Goal: Task Accomplishment & Management: Complete application form

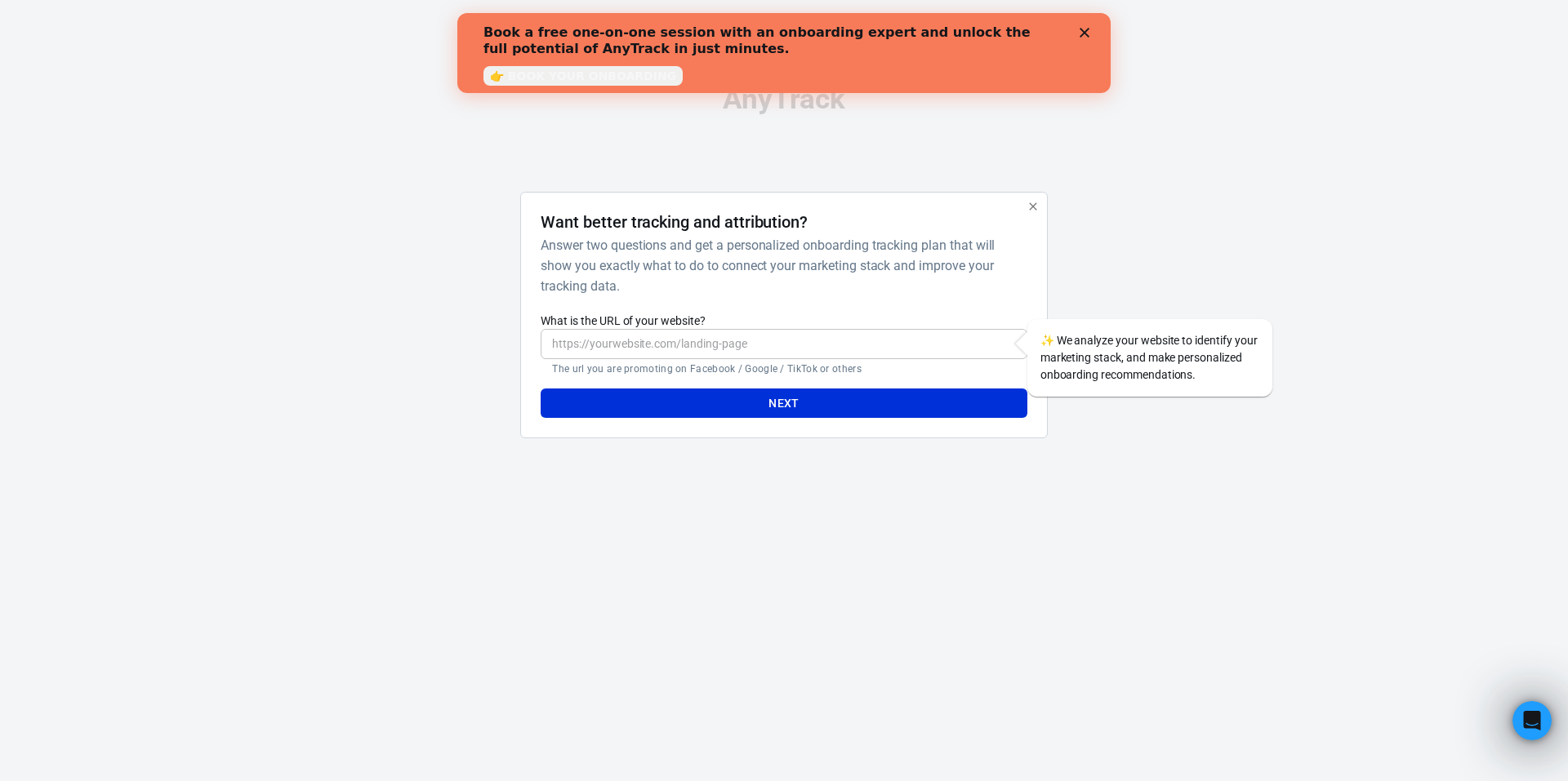
click at [757, 220] on h4 "Want better tracking and attribution?" at bounding box center [675, 221] width 267 height 20
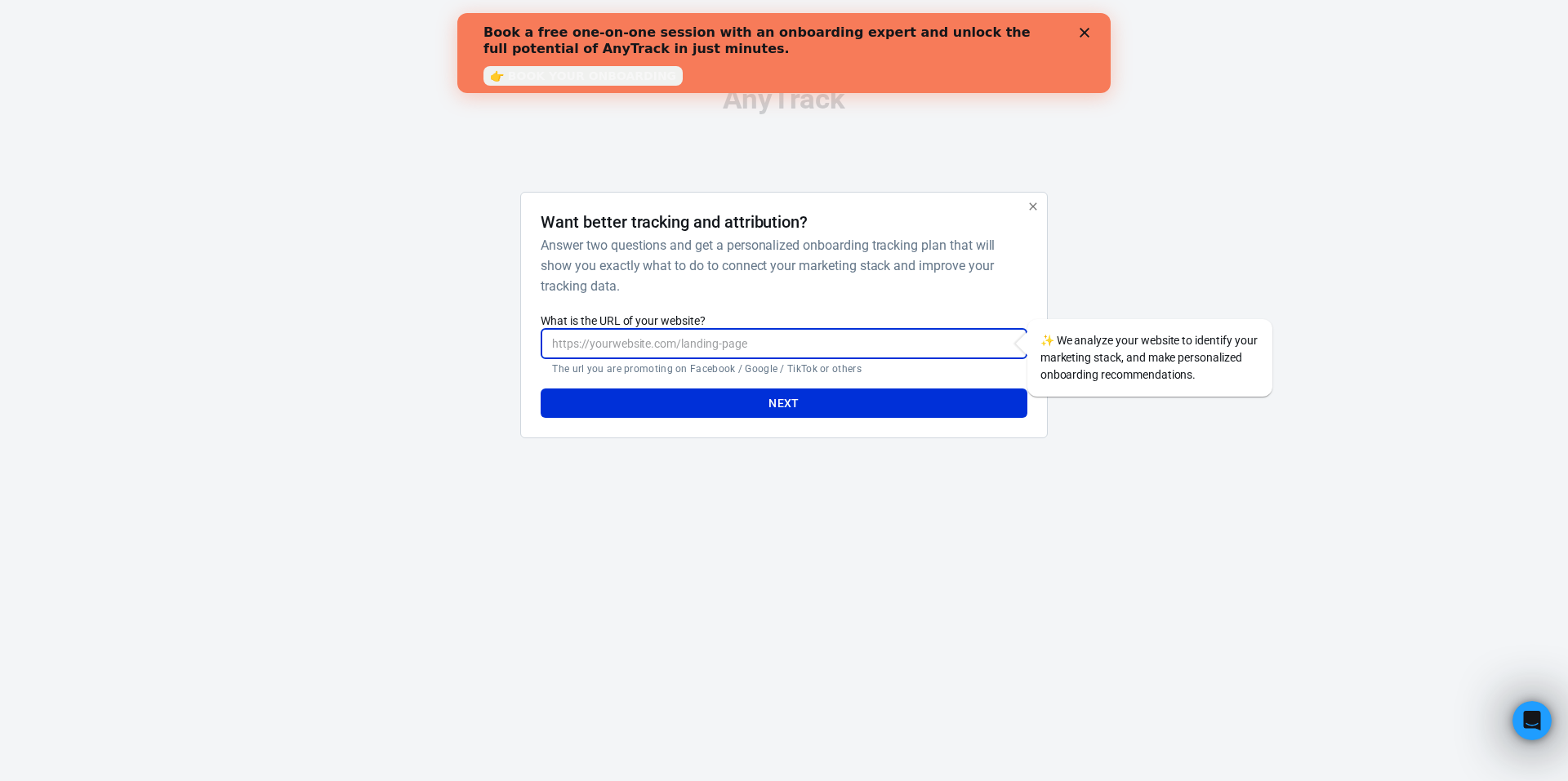
click at [777, 351] on input "What is the URL of your website?" at bounding box center [784, 344] width 486 height 30
paste input "https://[DOMAIN_NAME]/postback?click_id={click_id}&event=purchase&value={amount}"
paste input ".shop/furadeira/"
type input "[URL][DOMAIN_NAME]"
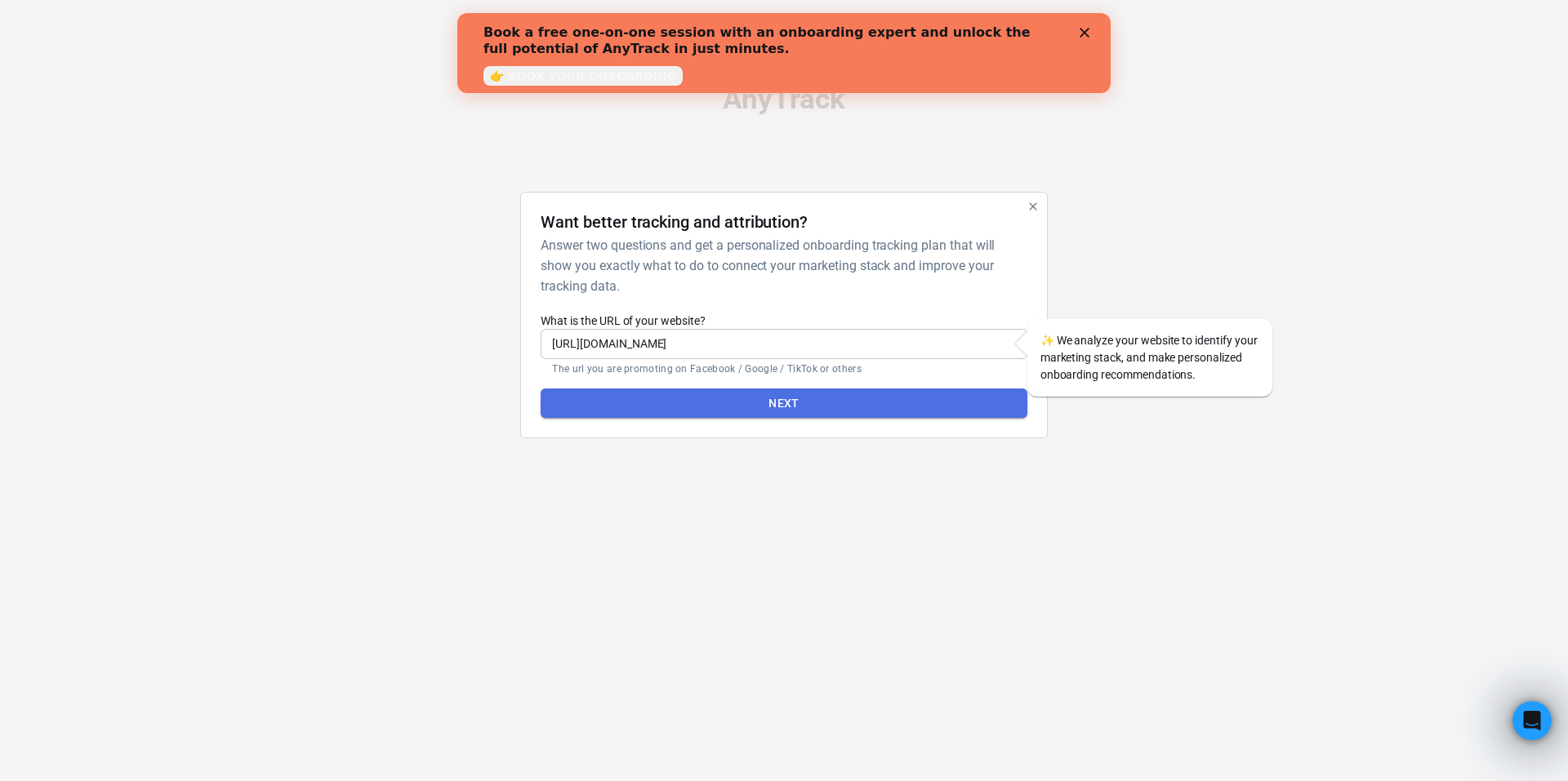
click at [861, 397] on button "Next" at bounding box center [784, 403] width 486 height 30
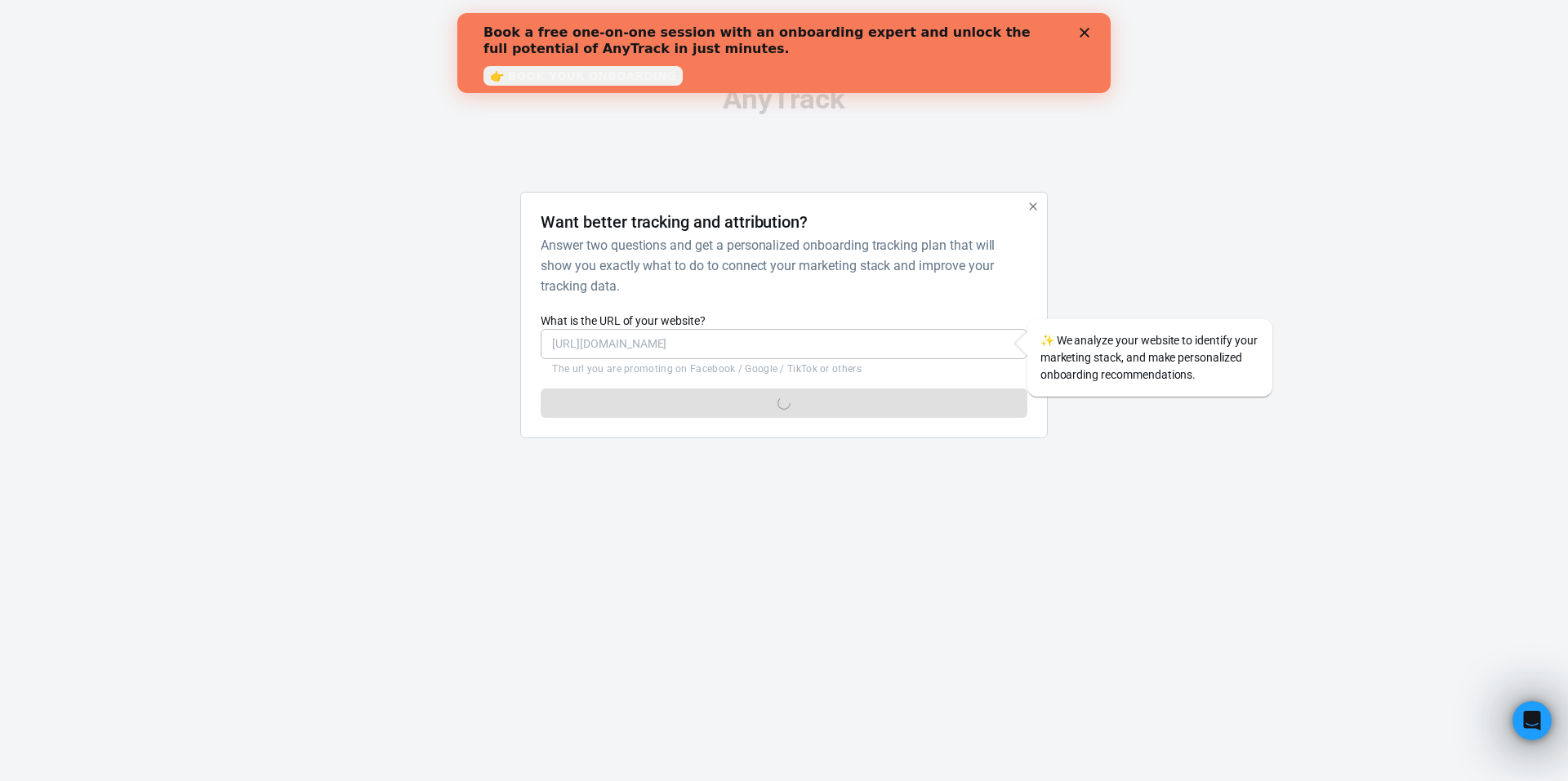
click at [1086, 31] on polygon "Close" at bounding box center [1084, 32] width 9 height 9
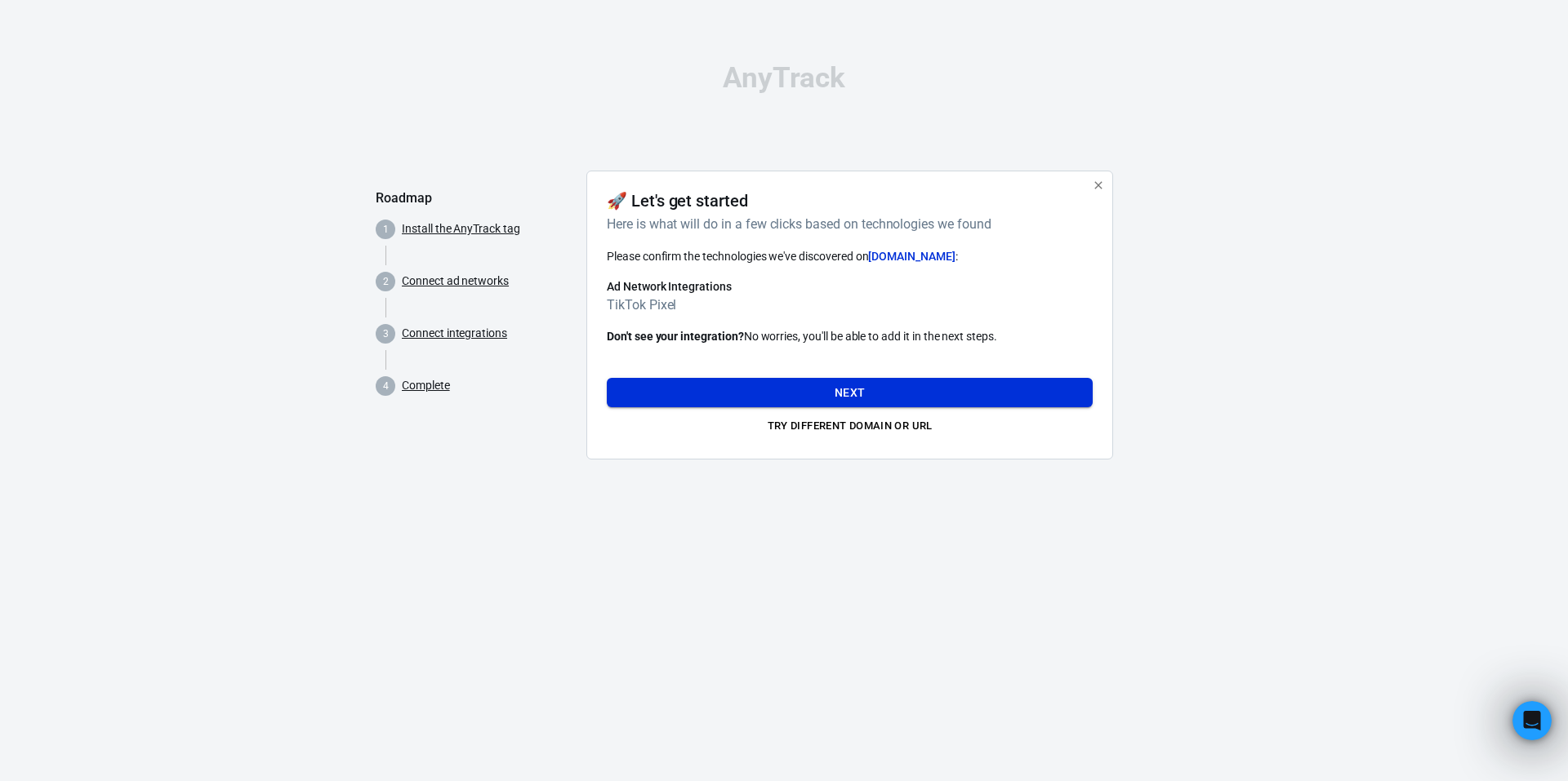
click at [898, 387] on button "Next" at bounding box center [849, 393] width 486 height 30
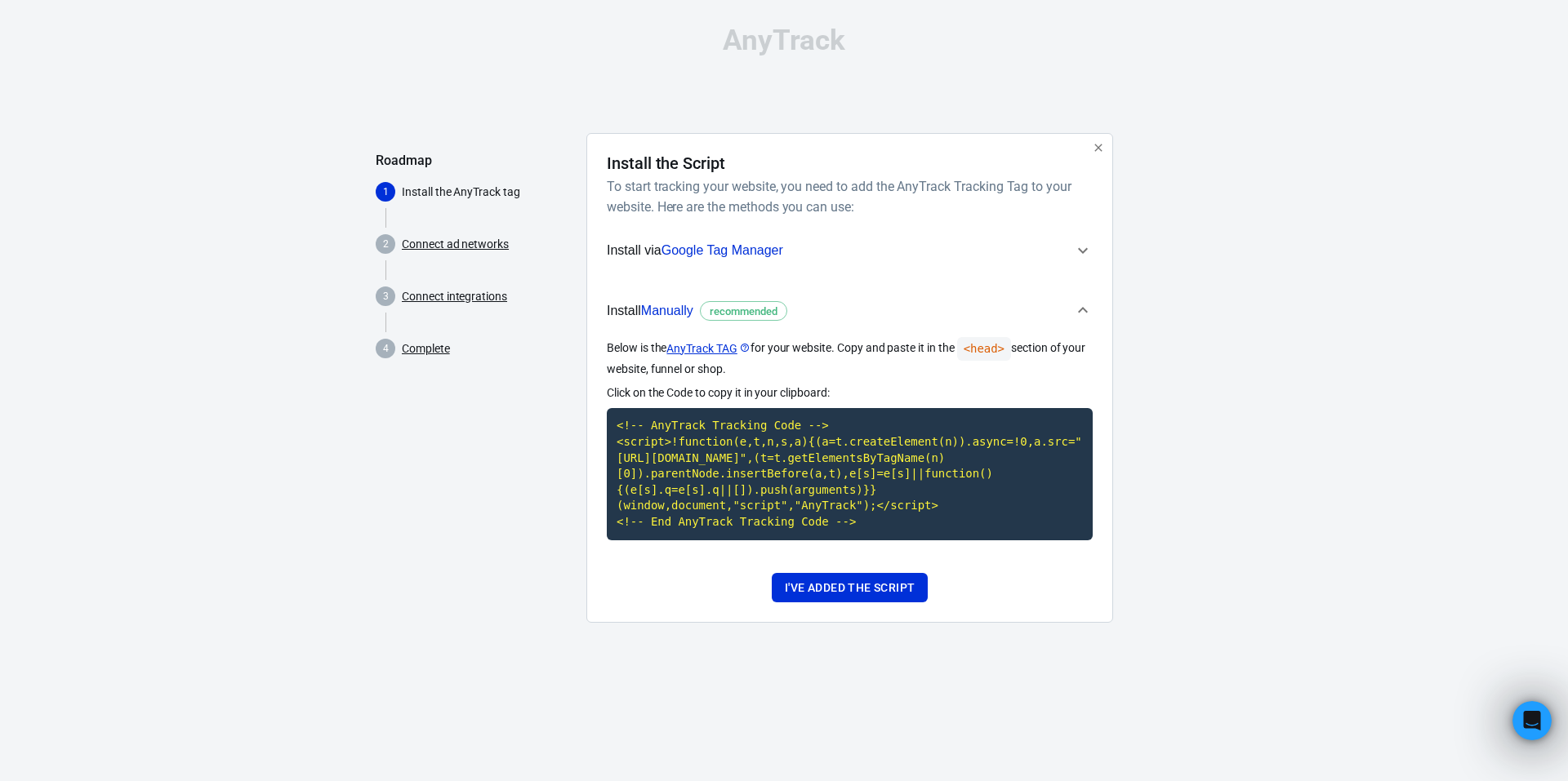
click at [789, 476] on code "<!-- AnyTrack Tracking Code --> <script>!function(e,t,n,s,a){(a=t.createElement…" at bounding box center [849, 474] width 486 height 132
click at [787, 476] on code "<!-- AnyTrack Tracking Code --> <script>!function(e,t,n,s,a){(a=t.createElement…" at bounding box center [849, 474] width 486 height 132
click at [732, 474] on code "<!-- AnyTrack Tracking Code --> <script>!function(e,t,n,s,a){(a=t.createElement…" at bounding box center [849, 474] width 486 height 132
click at [722, 451] on code "<!-- AnyTrack Tracking Code --> <script>!function(e,t,n,s,a){(a=t.createElement…" at bounding box center [849, 474] width 486 height 132
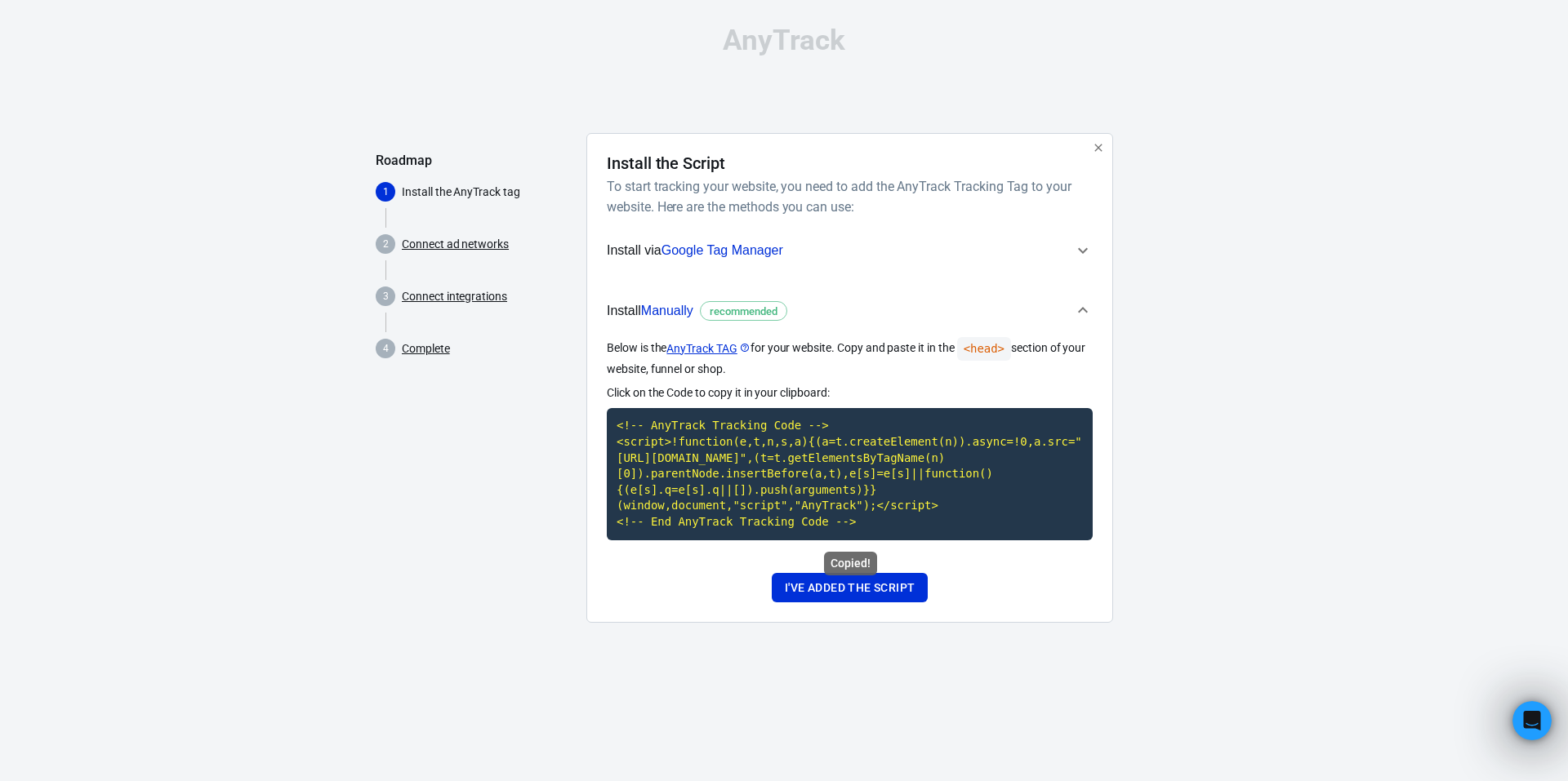
click at [758, 480] on code "<!-- AnyTrack Tracking Code --> <script>!function(e,t,n,s,a){(a=t.createElement…" at bounding box center [849, 474] width 486 height 132
click at [781, 484] on code "<!-- AnyTrack Tracking Code --> <script>!function(e,t,n,s,a){(a=t.createElement…" at bounding box center [849, 474] width 486 height 132
click at [886, 592] on button "I've added the script" at bounding box center [849, 587] width 156 height 30
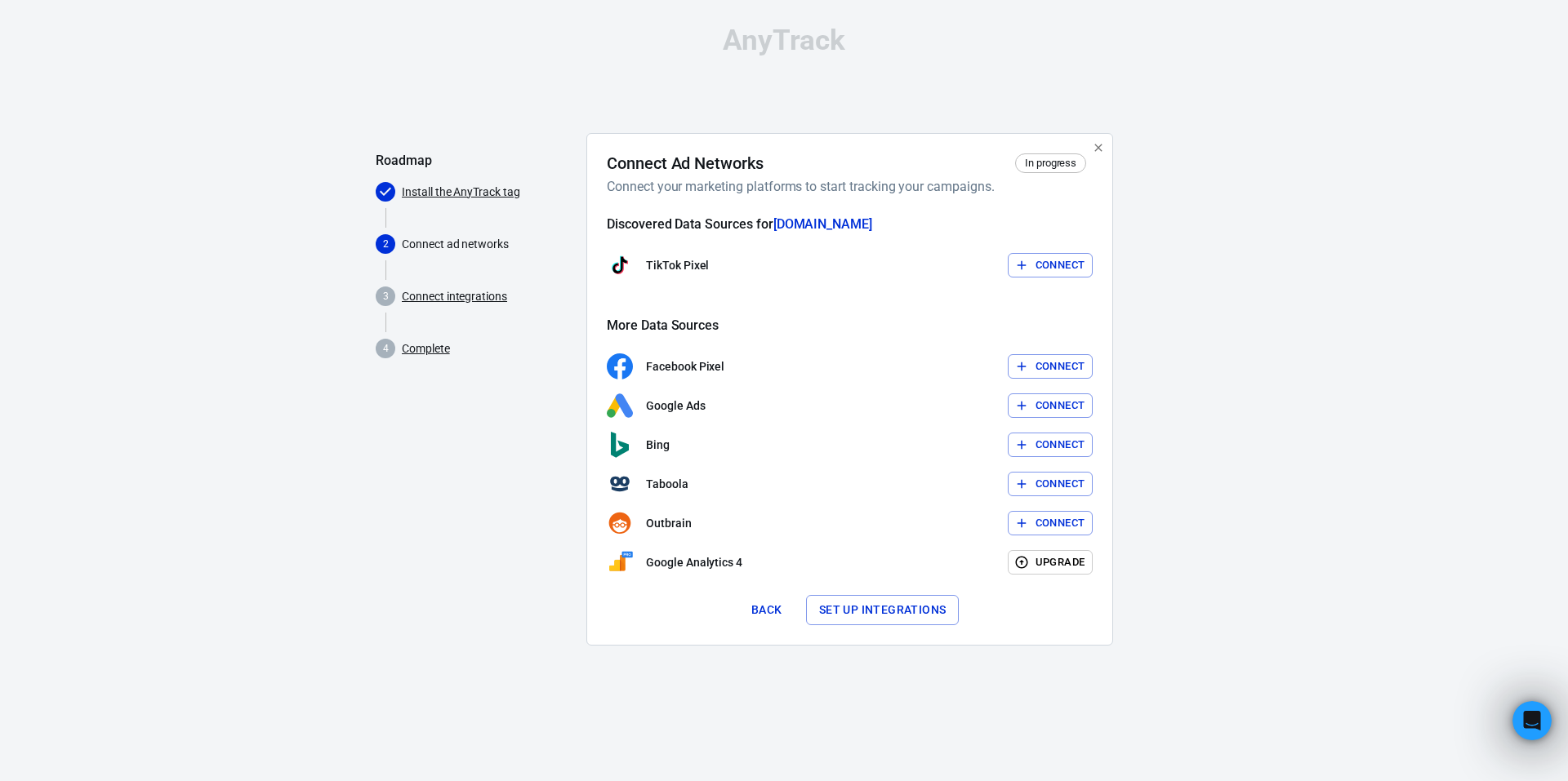
click at [1058, 262] on button "Connect" at bounding box center [1051, 265] width 86 height 25
click at [1057, 265] on button "Connect" at bounding box center [1051, 265] width 86 height 25
